Goal: Register for event/course

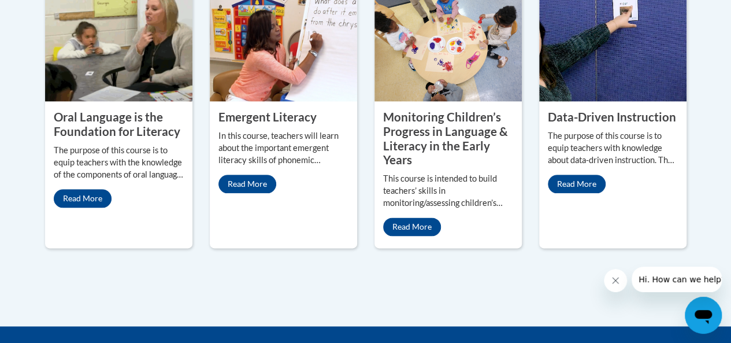
scroll to position [630, 0]
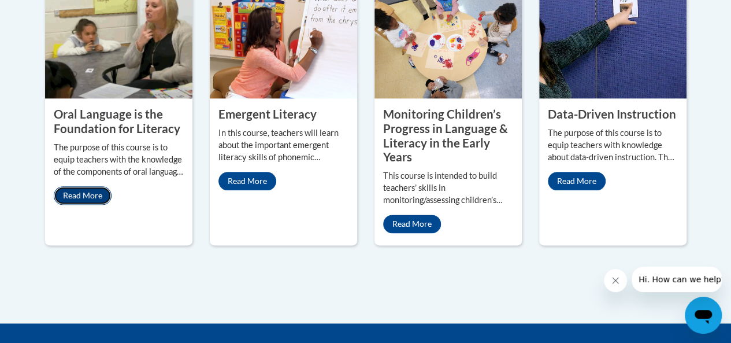
click at [83, 194] on link "Read More" at bounding box center [83, 195] width 58 height 18
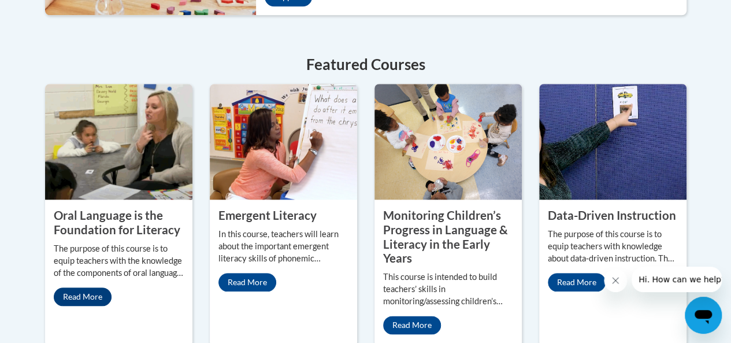
scroll to position [537, 0]
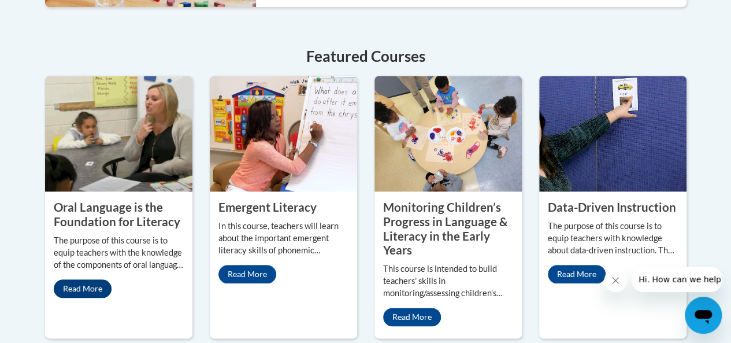
click at [75, 285] on link "Read More" at bounding box center [83, 288] width 58 height 18
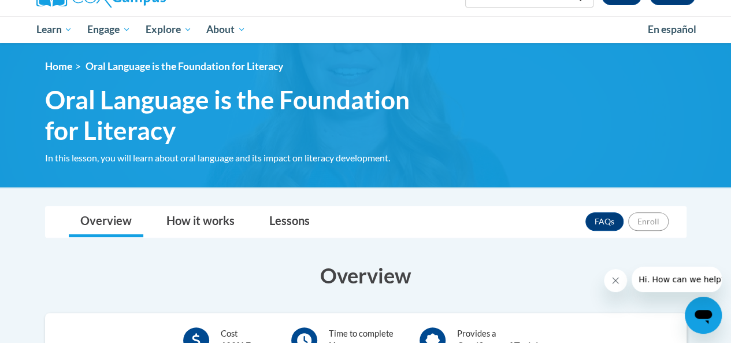
scroll to position [102, 0]
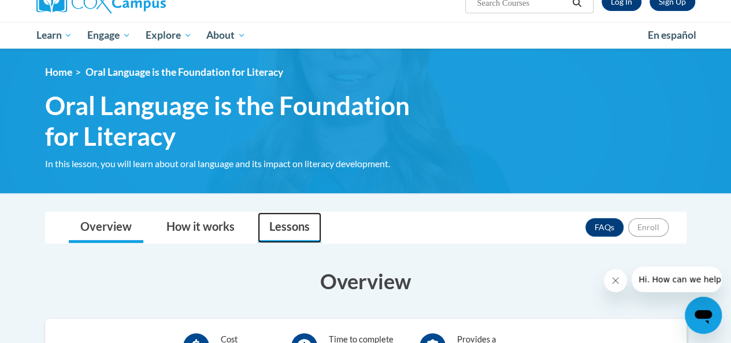
click at [293, 220] on link "Lessons" at bounding box center [290, 227] width 64 height 31
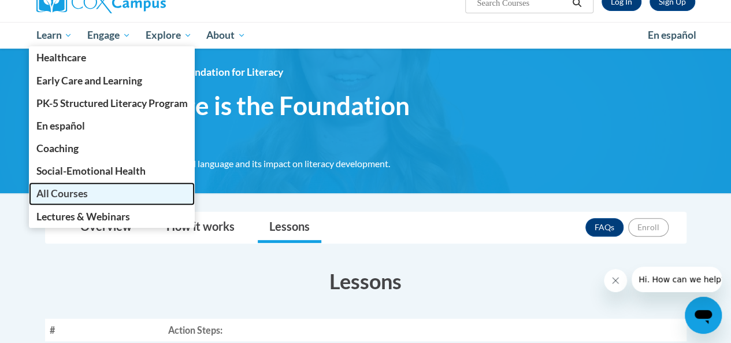
click at [45, 195] on span "All Courses" at bounding box center [61, 193] width 51 height 12
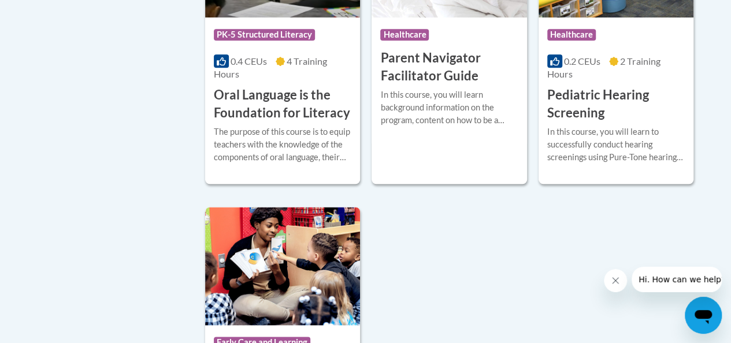
scroll to position [2719, 0]
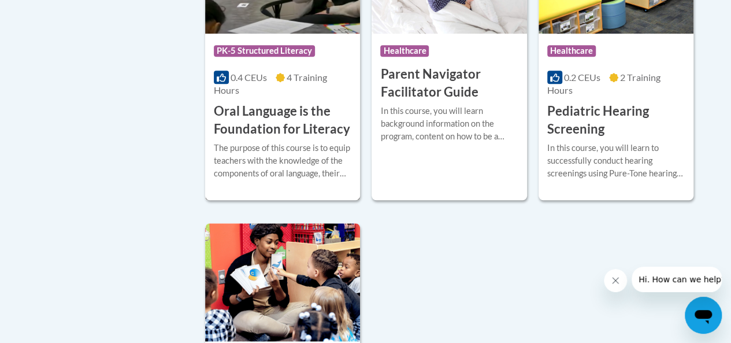
click at [295, 102] on h3 "Oral Language is the Foundation for Literacy" at bounding box center [283, 120] width 138 height 36
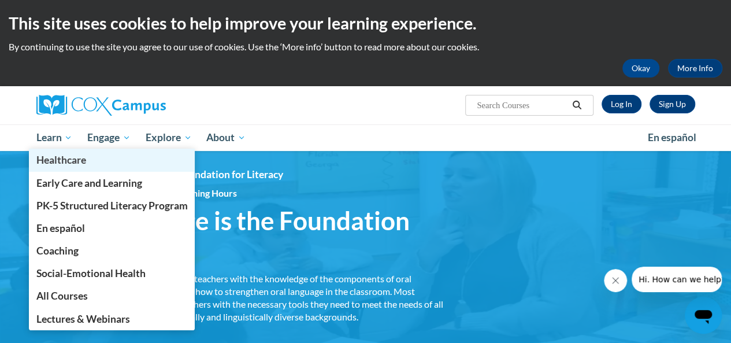
click at [51, 150] on link "Healthcare" at bounding box center [112, 159] width 166 height 23
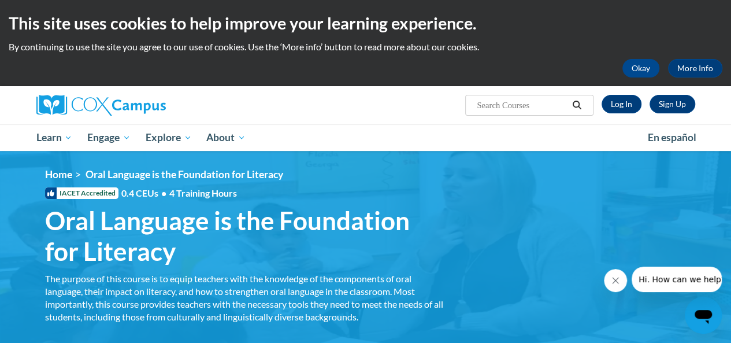
click at [414, 128] on ul "My Learning My Learning My Course Progress Certificates My Action Plans Group D…" at bounding box center [334, 137] width 611 height 27
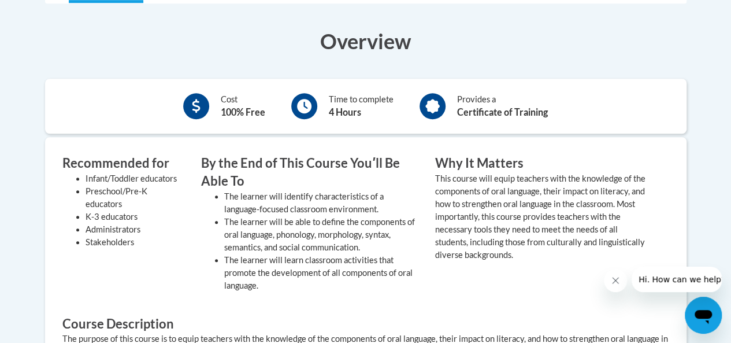
scroll to position [392, 0]
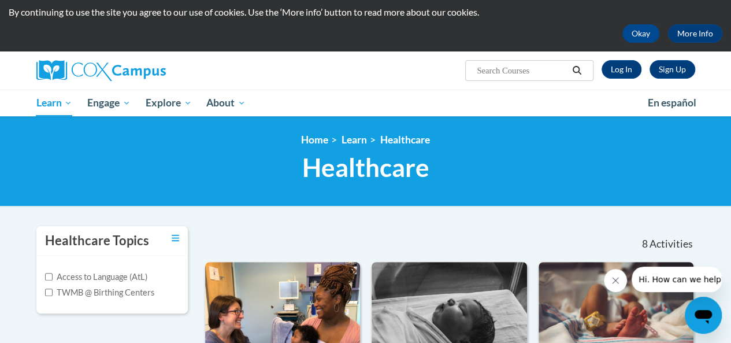
scroll to position [36, 0]
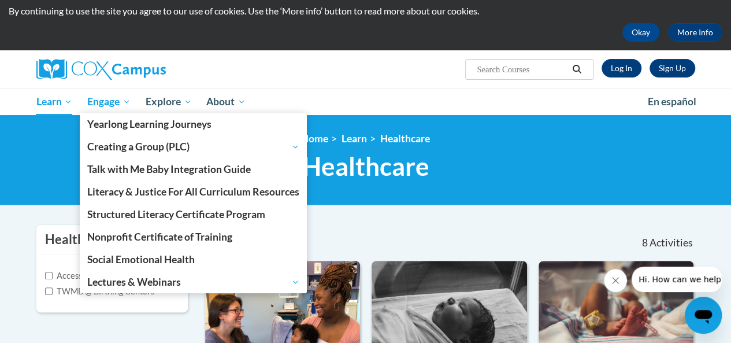
click at [113, 105] on span "Engage" at bounding box center [108, 102] width 43 height 14
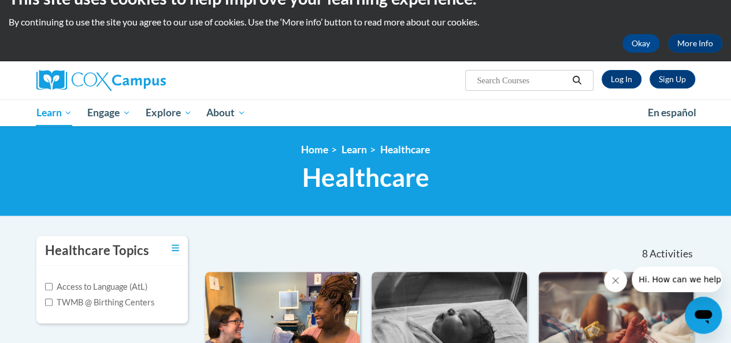
scroll to position [20, 0]
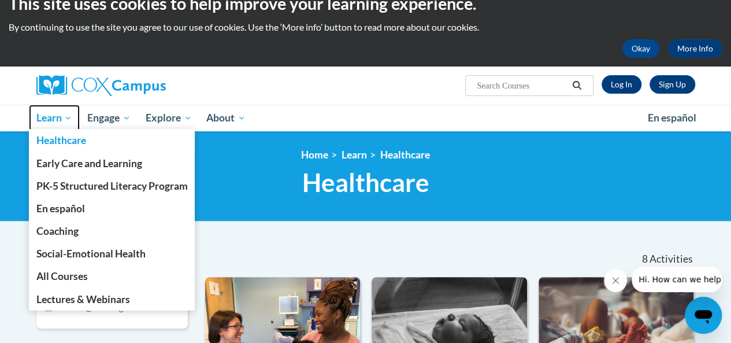
click at [53, 118] on span "Learn" at bounding box center [54, 118] width 36 height 14
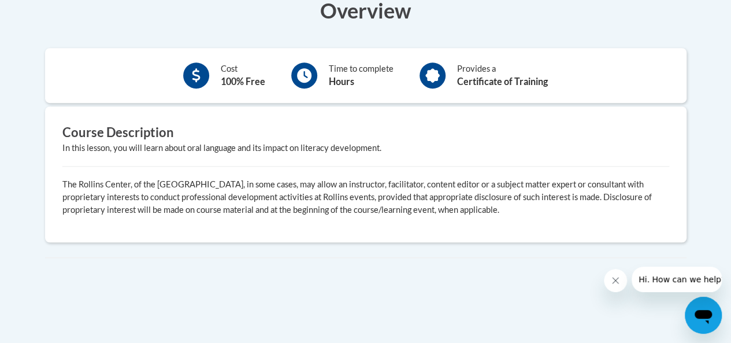
scroll to position [376, 0]
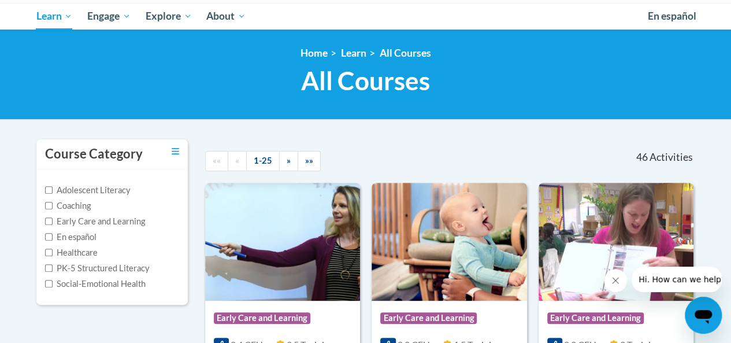
scroll to position [139, 0]
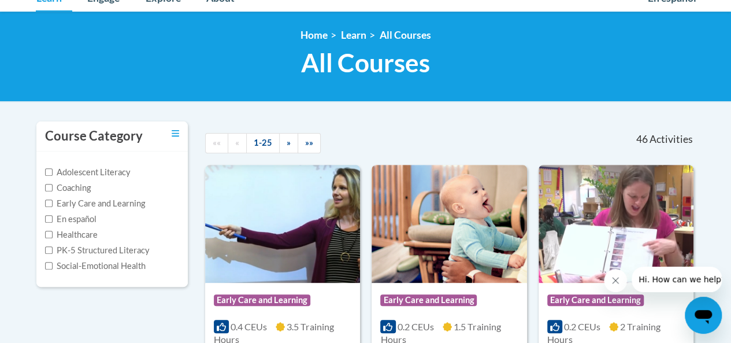
click at [138, 201] on label "Early Care and Learning" at bounding box center [95, 203] width 100 height 13
click at [53, 201] on input "Early Care and Learning" at bounding box center [49, 203] width 8 height 8
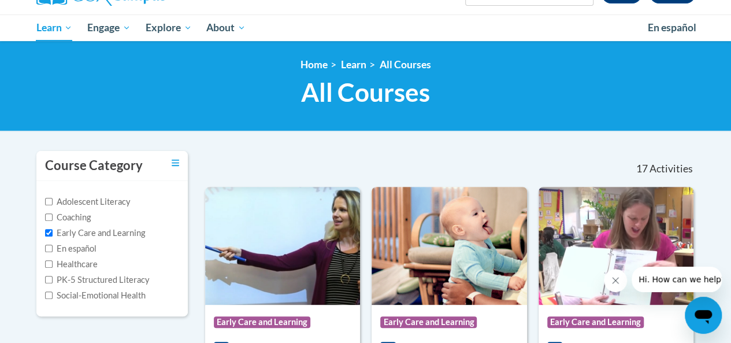
scroll to position [113, 0]
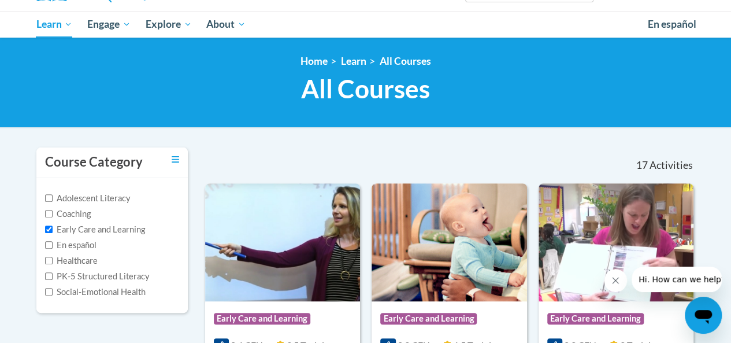
click at [131, 226] on label "Early Care and Learning" at bounding box center [95, 229] width 100 height 13
click at [53, 226] on input "Early Care and Learning" at bounding box center [49, 229] width 8 height 8
checkbox input "false"
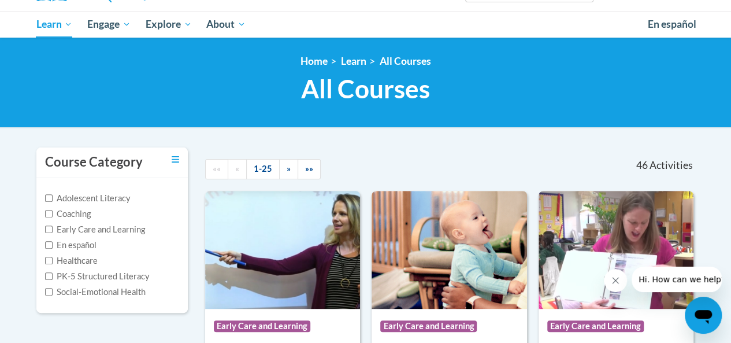
click at [131, 277] on label "PK-5 Structured Literacy" at bounding box center [97, 276] width 105 height 13
click at [53, 277] on input "PK-5 Structured Literacy" at bounding box center [49, 276] width 8 height 8
checkbox input "true"
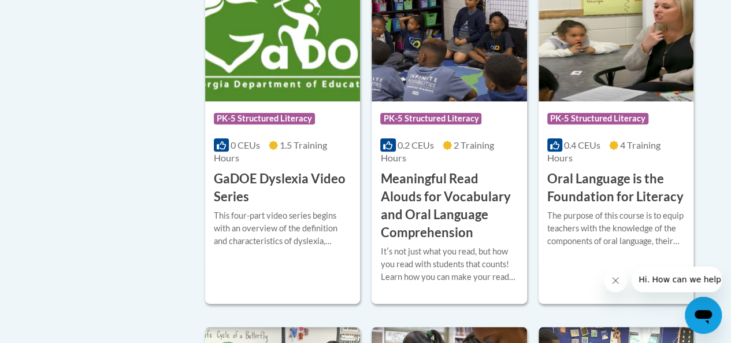
scroll to position [603, 0]
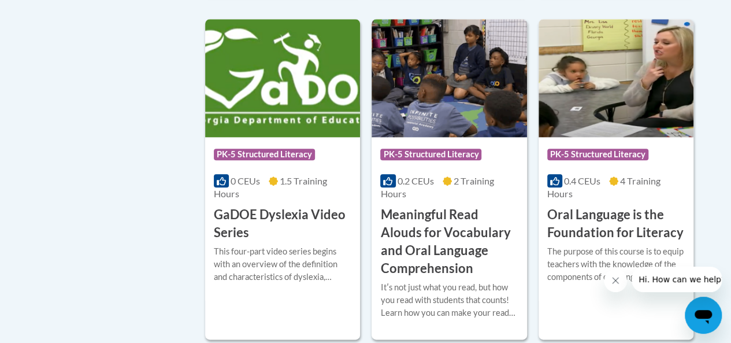
click at [615, 97] on img at bounding box center [615, 78] width 155 height 118
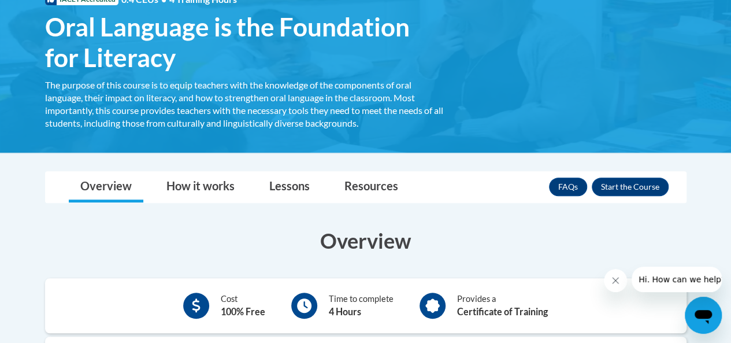
scroll to position [233, 0]
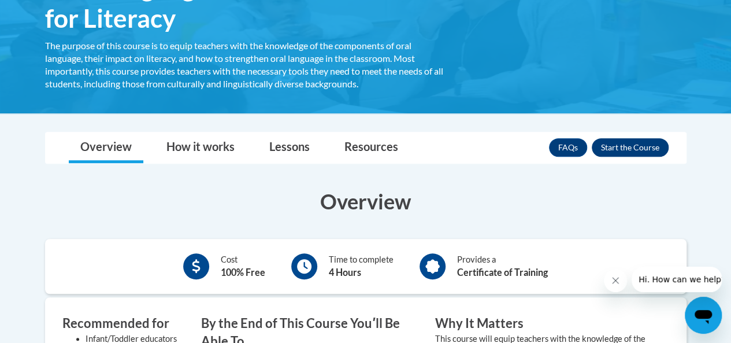
click at [636, 148] on button "Enroll" at bounding box center [630, 147] width 77 height 18
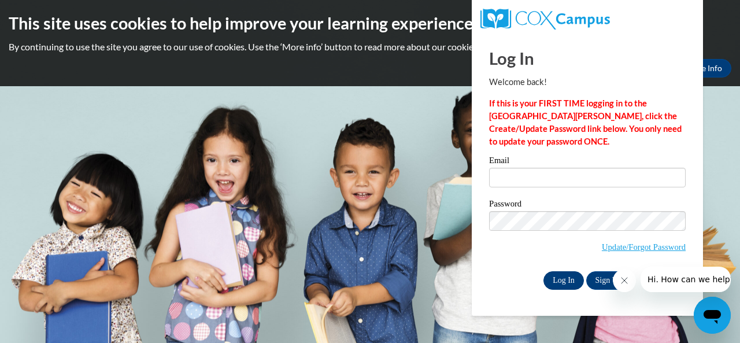
type input "[EMAIL_ADDRESS][DOMAIN_NAME]"
click at [552, 272] on input "Log In" at bounding box center [563, 280] width 40 height 18
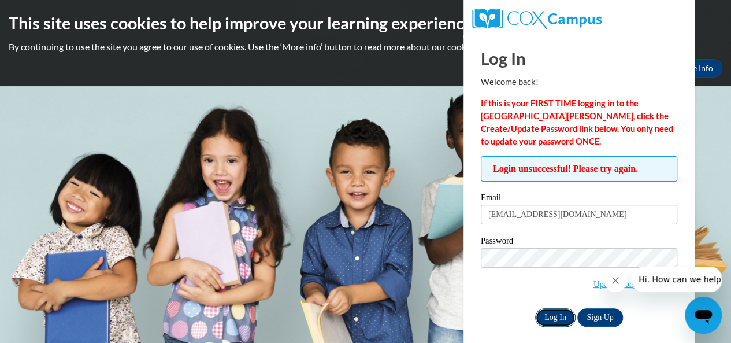
click at [556, 310] on input "Log In" at bounding box center [555, 317] width 40 height 18
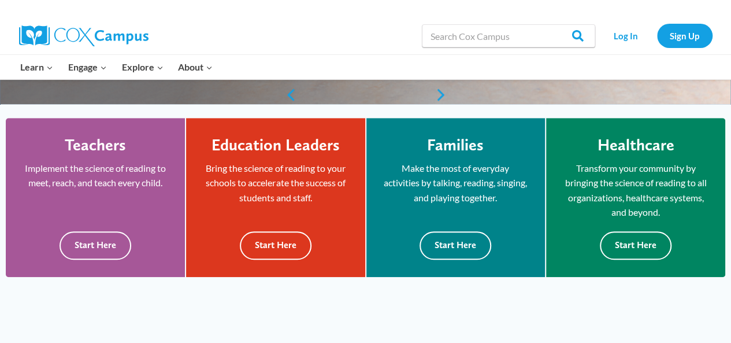
scroll to position [277, 0]
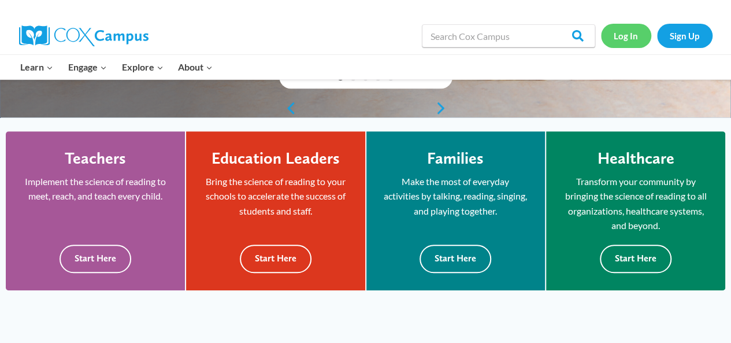
click at [622, 37] on link "Log In" at bounding box center [626, 36] width 50 height 24
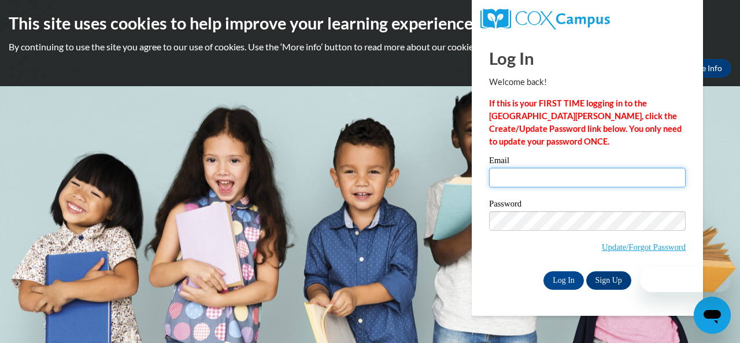
type input "[EMAIL_ADDRESS][DOMAIN_NAME]"
click at [600, 177] on input "[EMAIL_ADDRESS][DOMAIN_NAME]" at bounding box center [587, 178] width 196 height 20
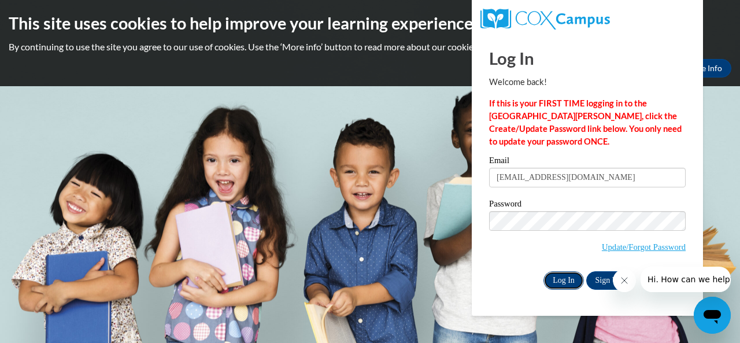
click at [569, 279] on input "Log In" at bounding box center [563, 280] width 40 height 18
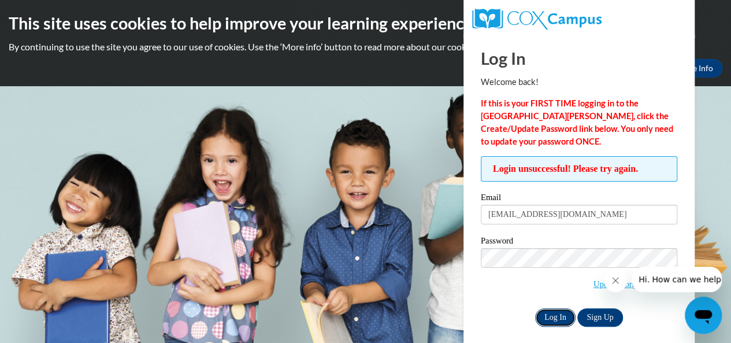
click at [550, 318] on input "Log In" at bounding box center [555, 317] width 40 height 18
